Goal: Transaction & Acquisition: Purchase product/service

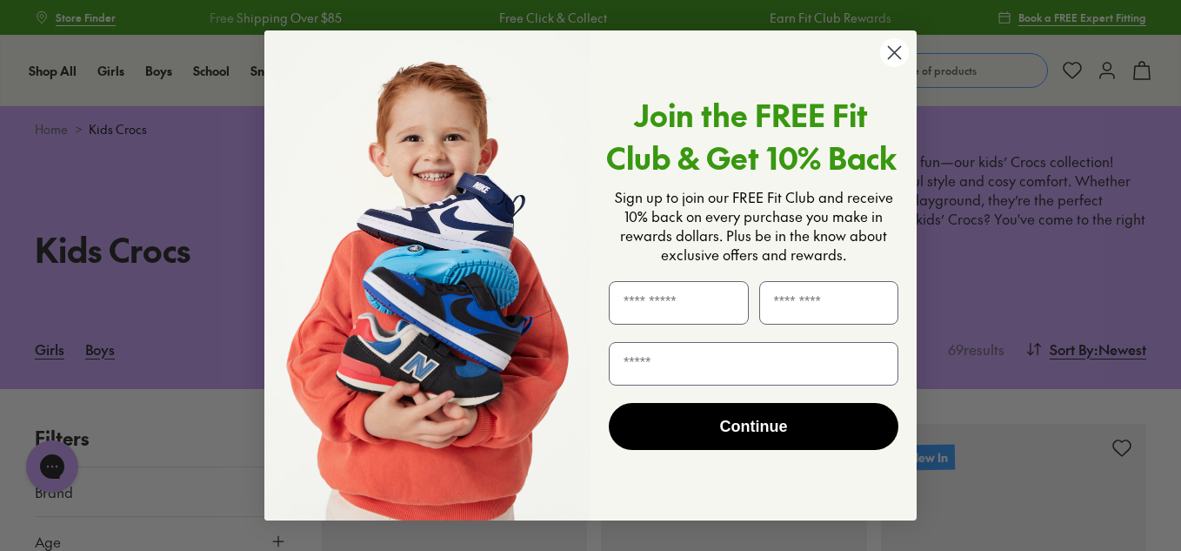
click at [899, 53] on circle "Close dialog" at bounding box center [894, 52] width 29 height 29
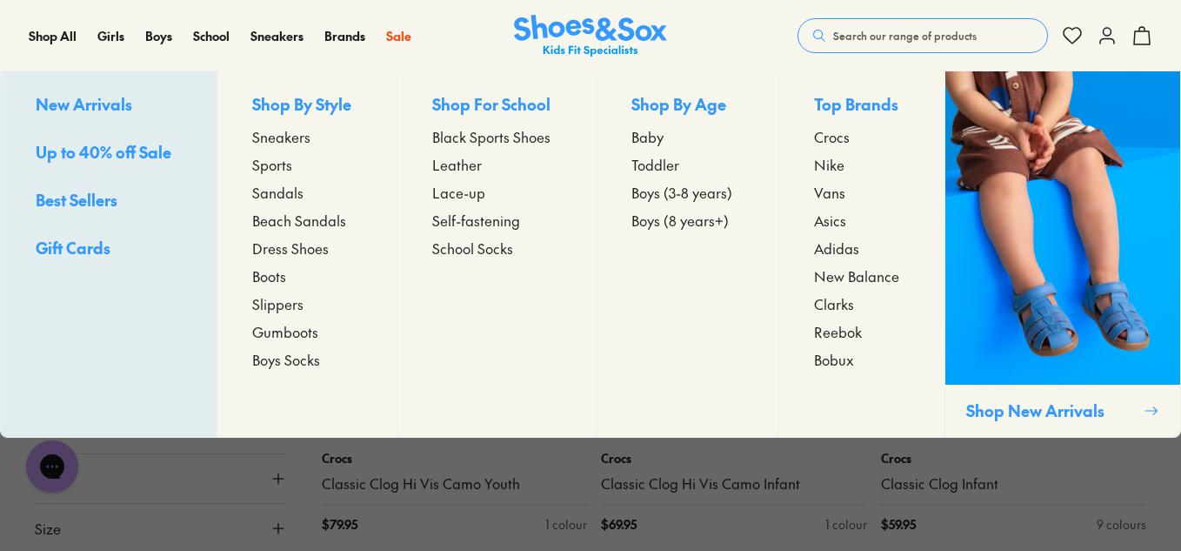
scroll to position [522, 0]
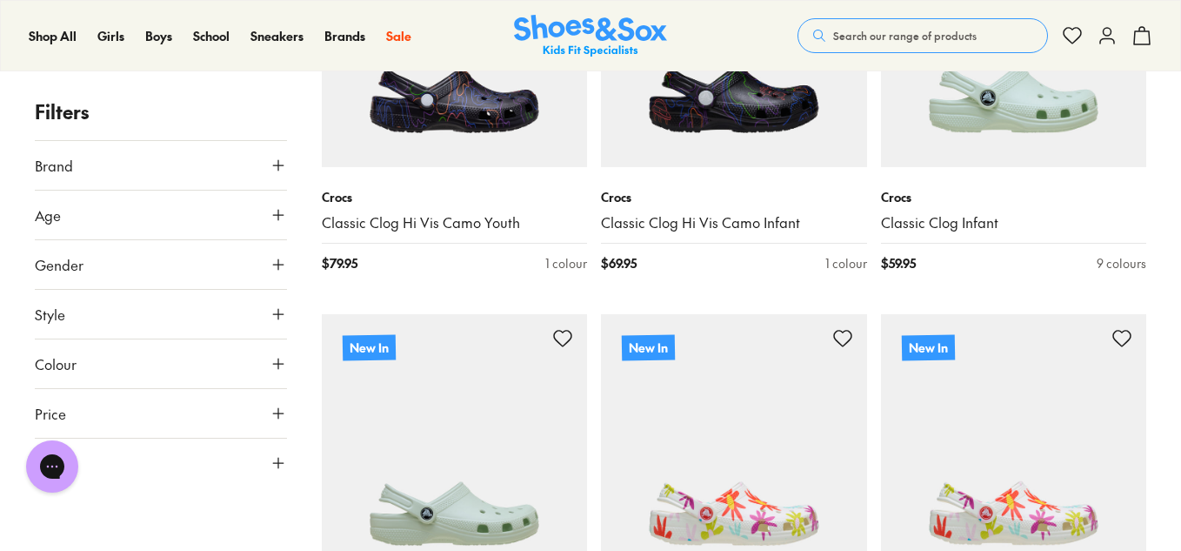
click at [273, 211] on icon at bounding box center [278, 214] width 17 height 17
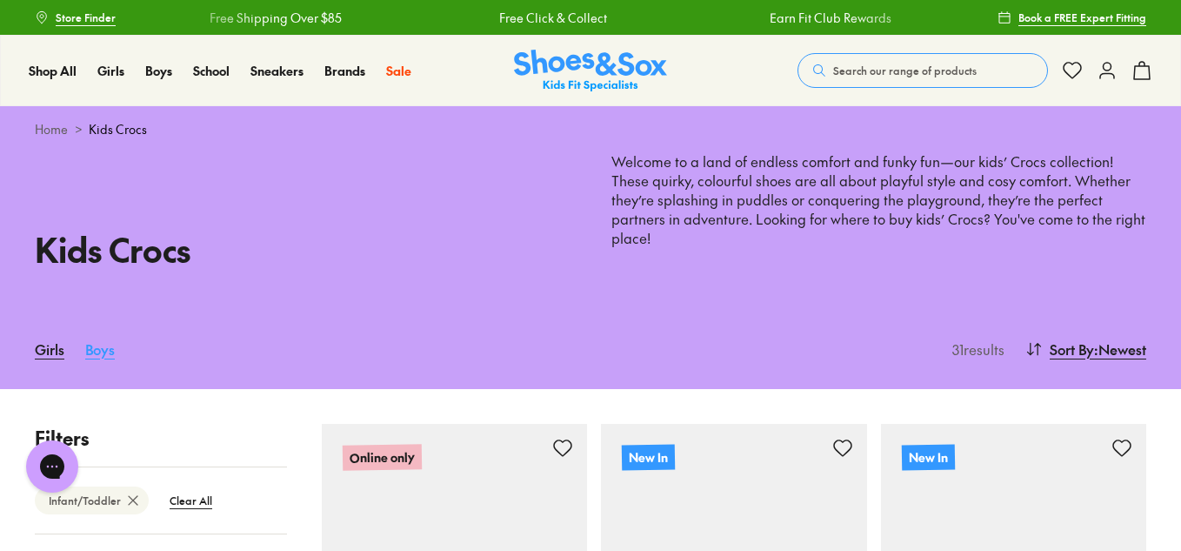
click at [95, 354] on link "Boys" at bounding box center [100, 349] width 30 height 38
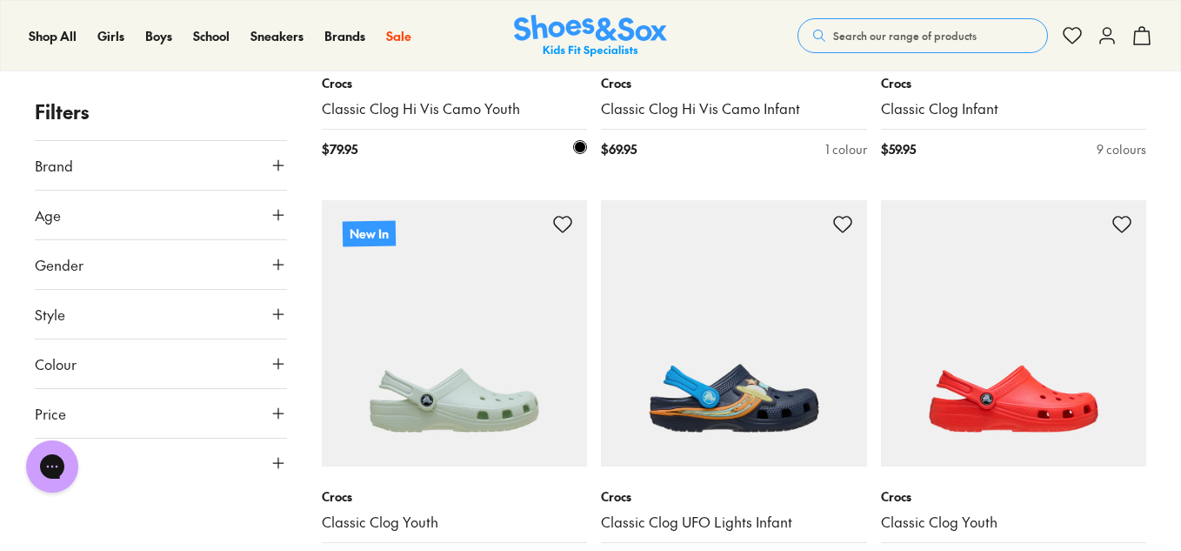
scroll to position [609, 0]
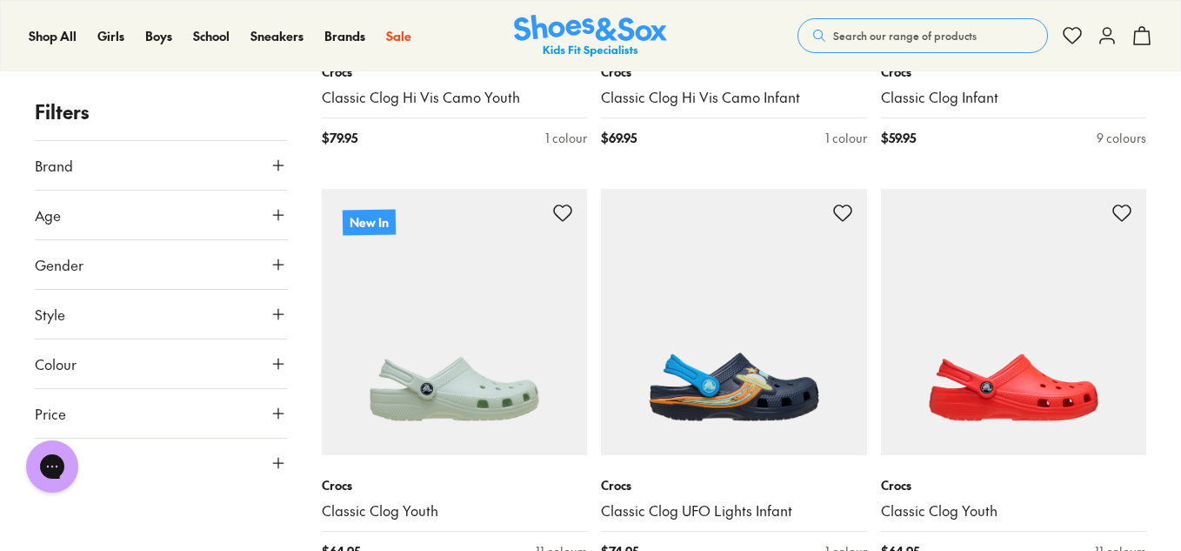
click at [281, 411] on icon at bounding box center [278, 413] width 17 height 17
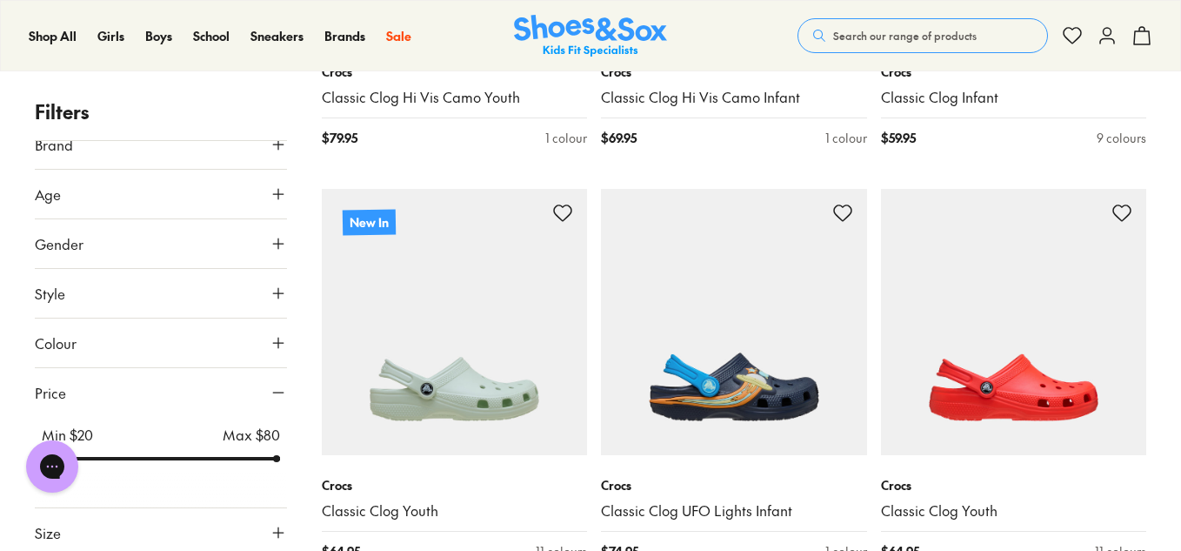
scroll to position [27, 0]
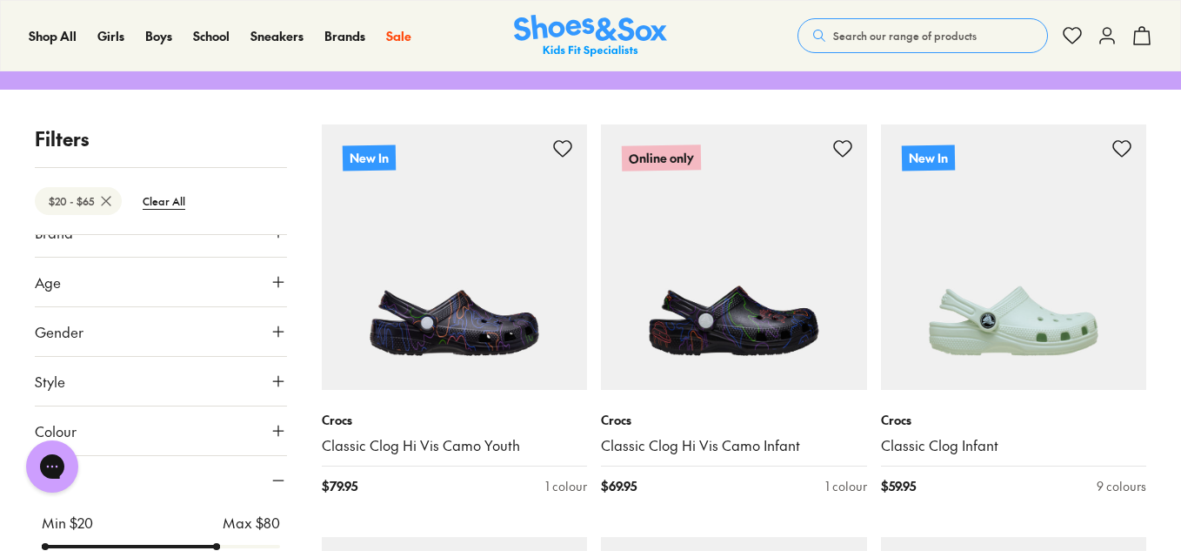
drag, startPoint x: 269, startPoint y: 456, endPoint x: 220, endPoint y: 456, distance: 48.7
click at [220, 543] on input "range" at bounding box center [161, 546] width 238 height 7
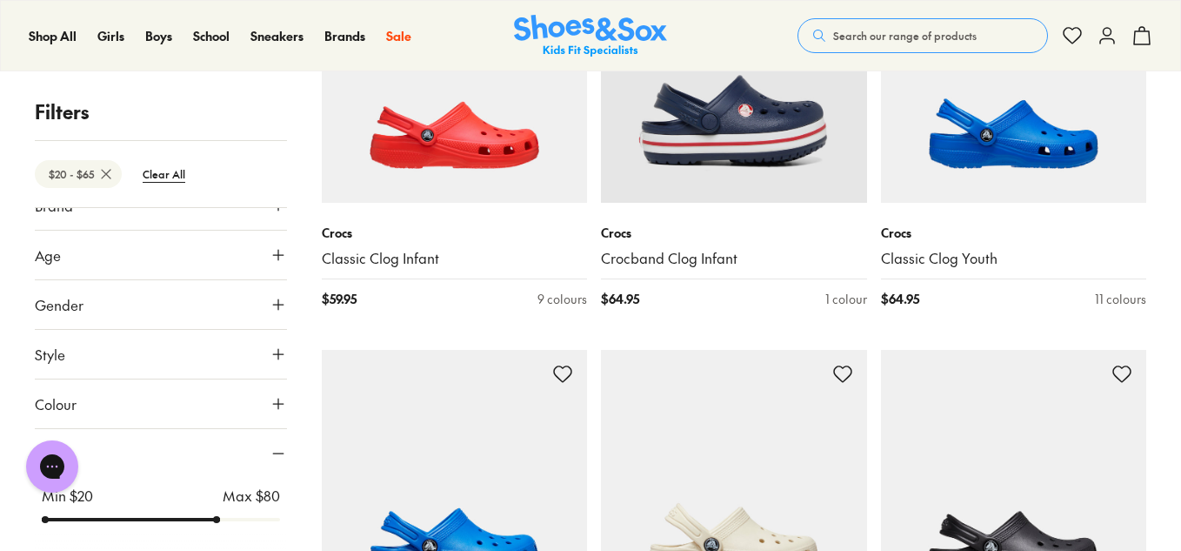
scroll to position [957, 0]
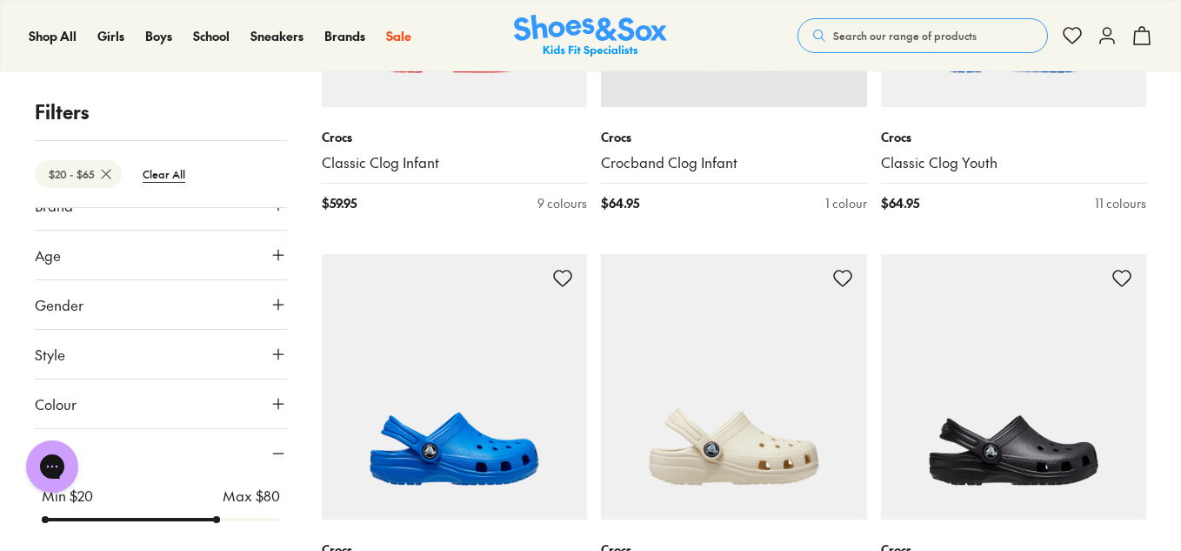
click at [184, 523] on input "range" at bounding box center [161, 519] width 238 height 7
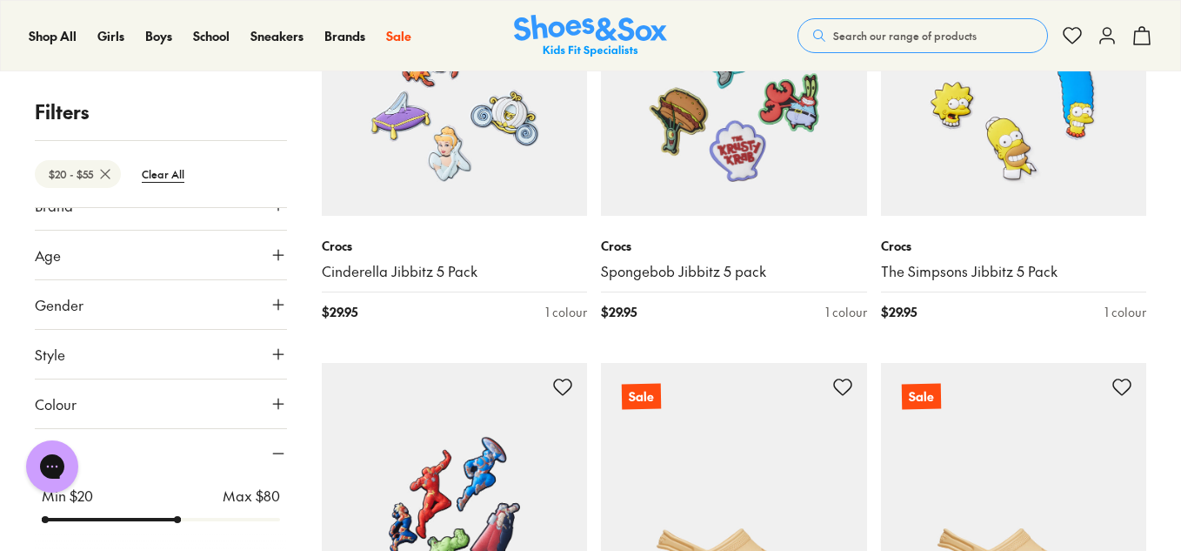
scroll to position [438, 0]
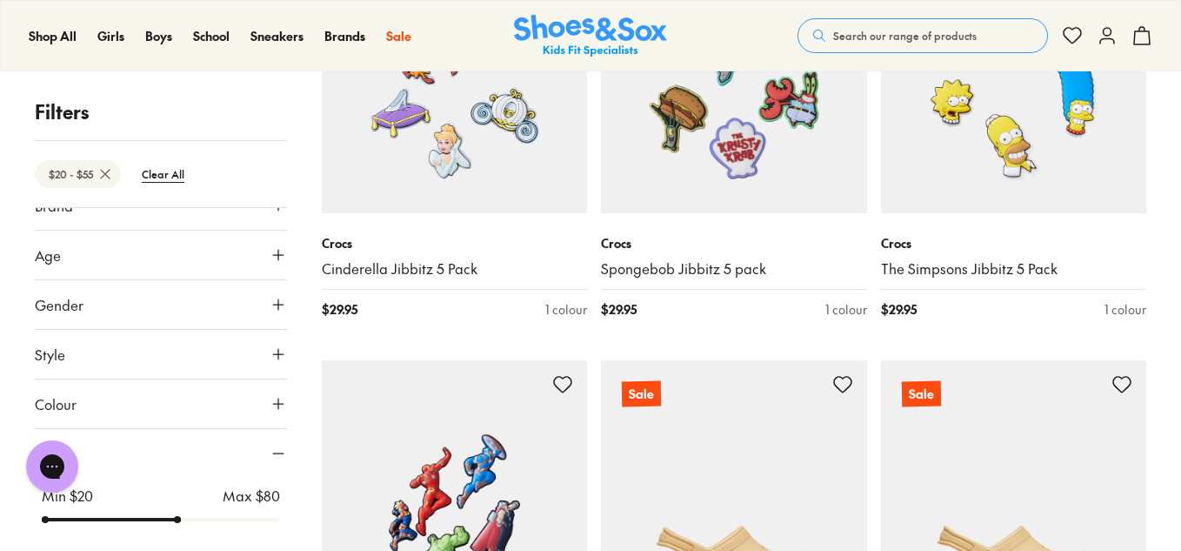
type input "**"
click at [186, 517] on input "range" at bounding box center [161, 519] width 238 height 7
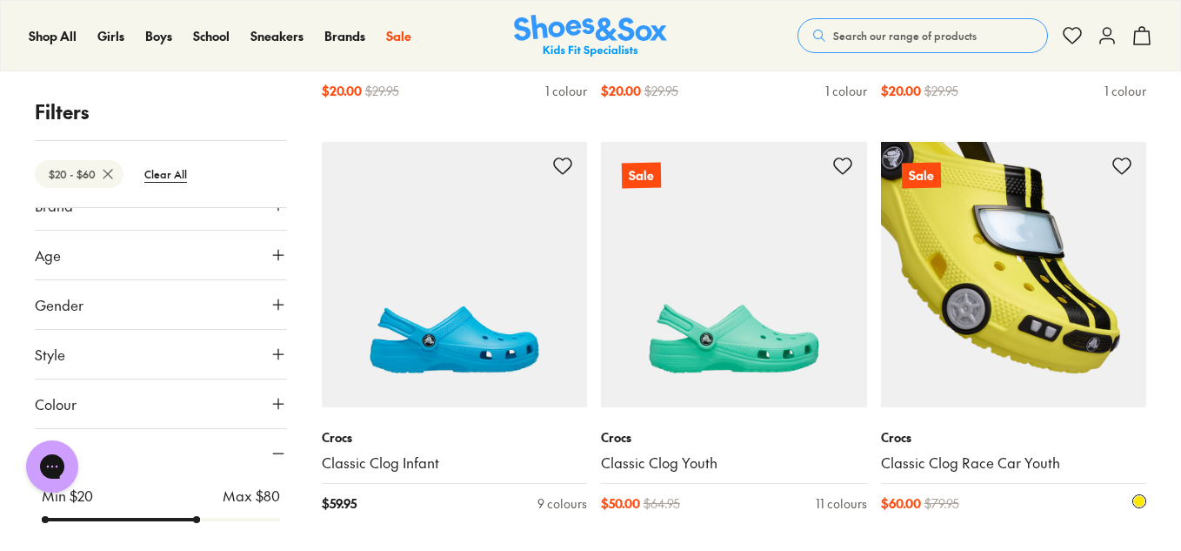
scroll to position [3163, 0]
